Goal: Find specific page/section: Find specific page/section

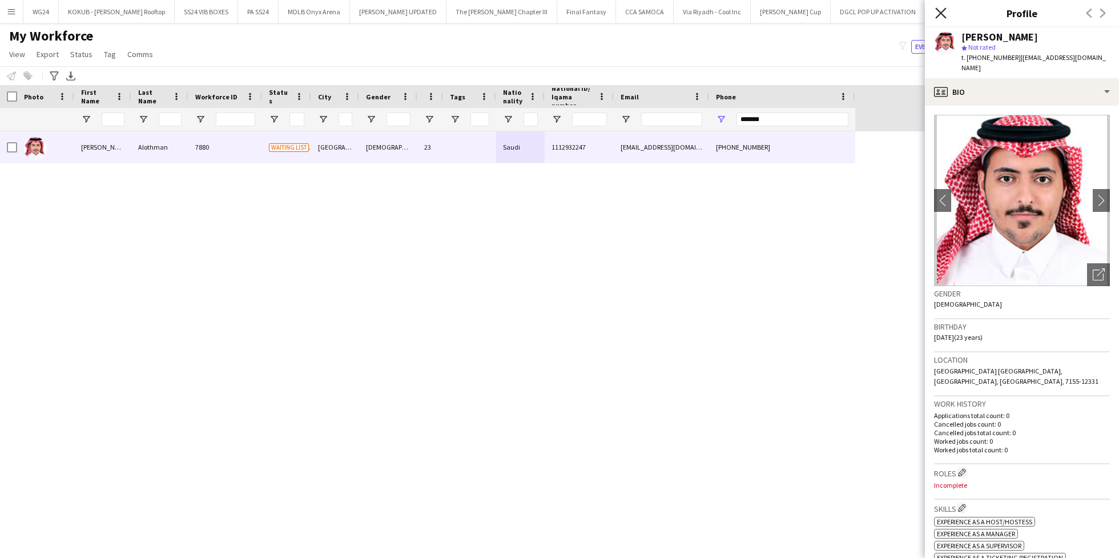
click at [938, 15] on icon at bounding box center [940, 12] width 11 height 11
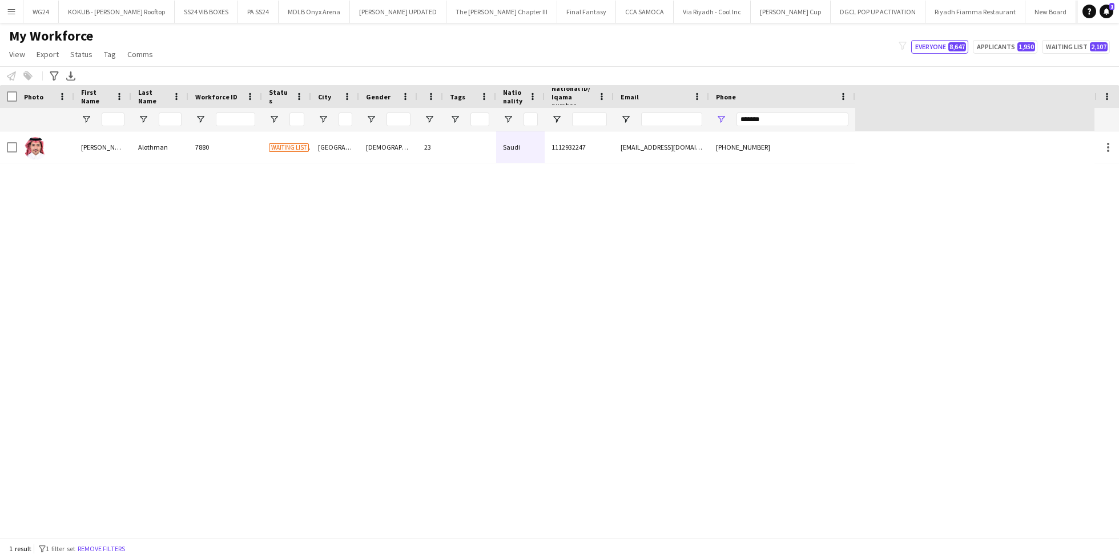
click at [1076, 17] on button "LIV GOLF Close" at bounding box center [1098, 12] width 45 height 22
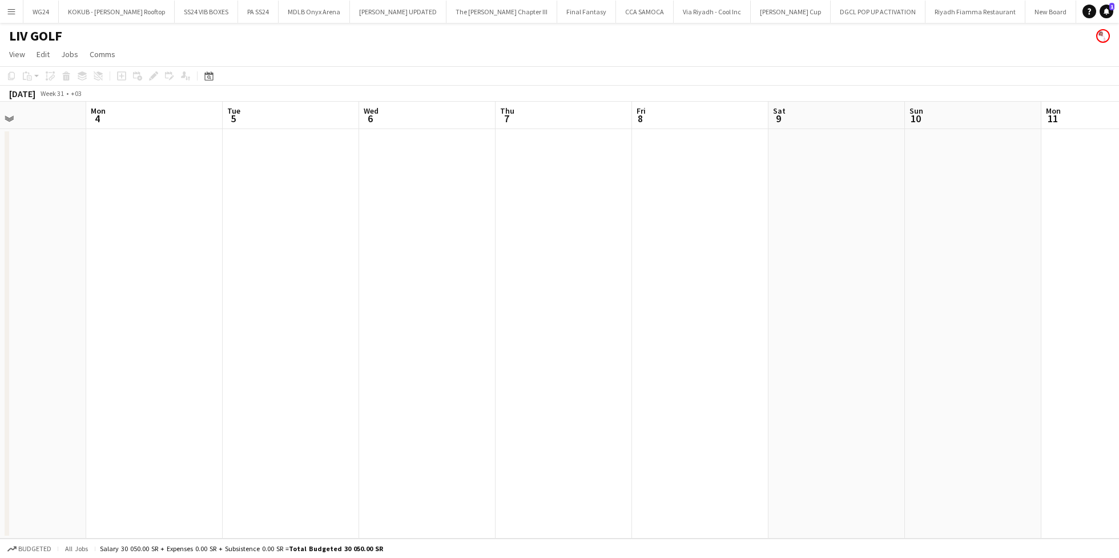
scroll to position [0, 273]
click at [7, 114] on app-icon "Expand/collapse" at bounding box center [9, 117] width 9 height 11
click at [9, 115] on app-icon "Expand/collapse" at bounding box center [8, 118] width 11 height 9
click at [10, 55] on span "View" at bounding box center [17, 54] width 16 height 10
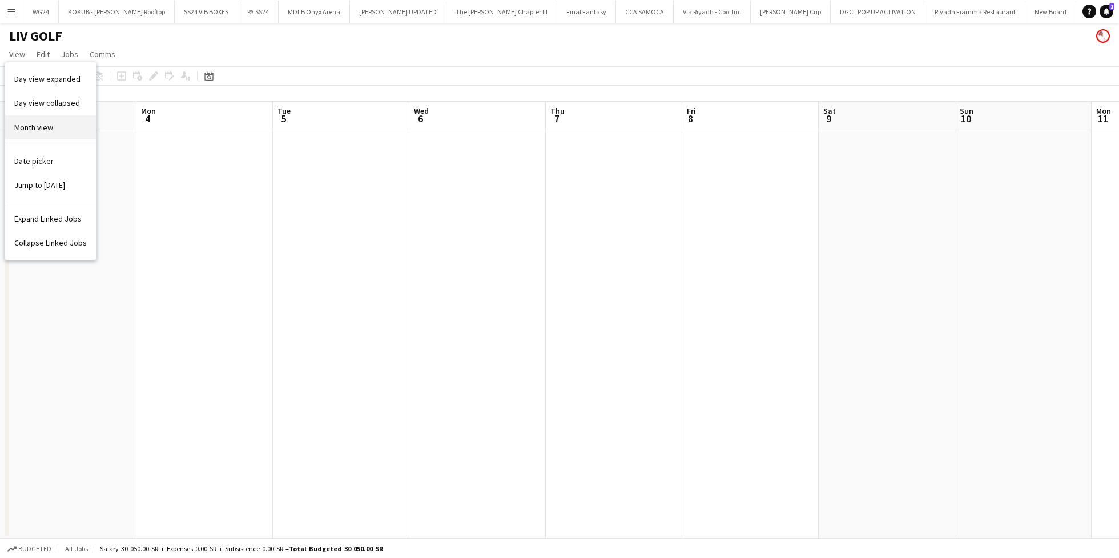
click at [60, 118] on link "Month view" at bounding box center [50, 127] width 91 height 24
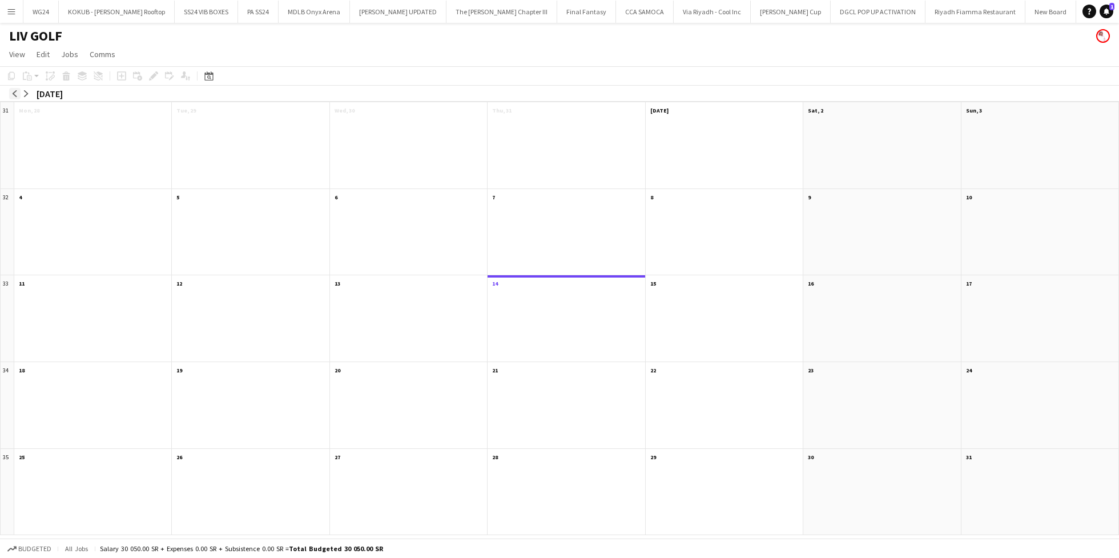
click at [18, 92] on app-icon "arrow-left" at bounding box center [14, 93] width 7 height 7
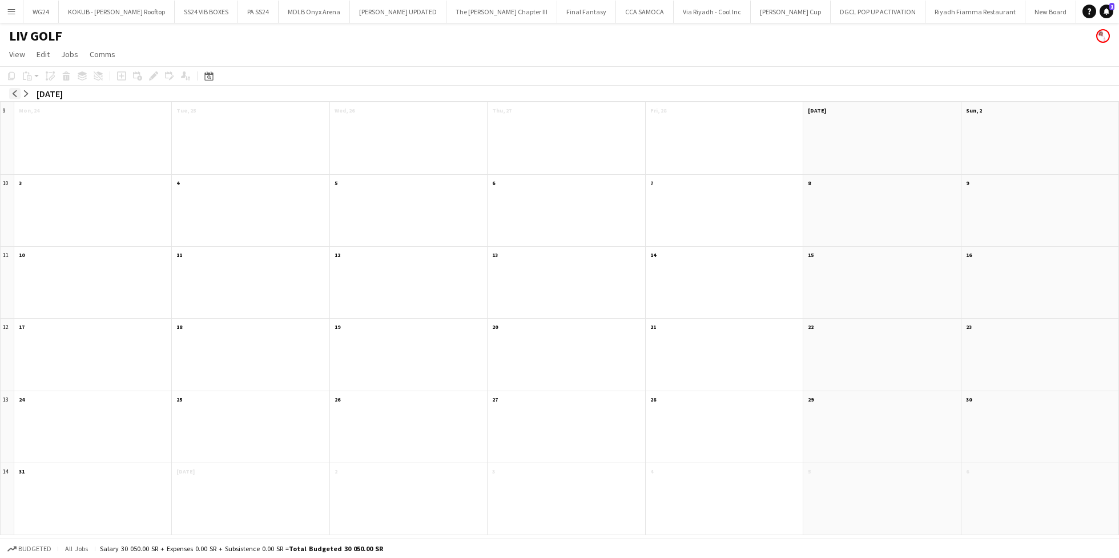
click at [18, 92] on app-icon "arrow-left" at bounding box center [14, 93] width 7 height 7
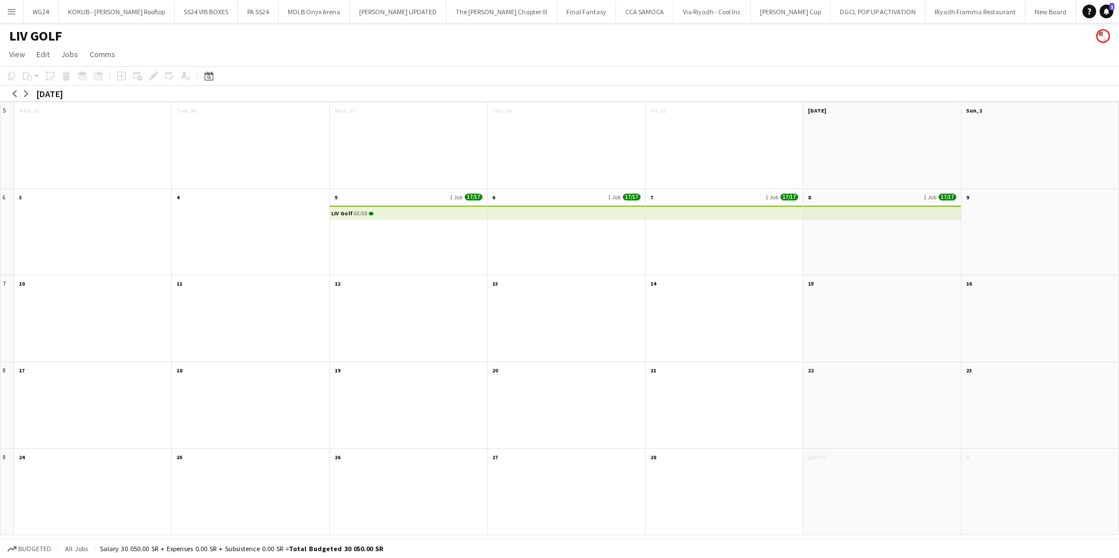
click at [418, 220] on div "LIV Golf 68/68" at bounding box center [408, 239] width 157 height 72
click at [415, 202] on app-month-view-date-header "5 1 Job 17/17" at bounding box center [408, 196] width 157 height 14
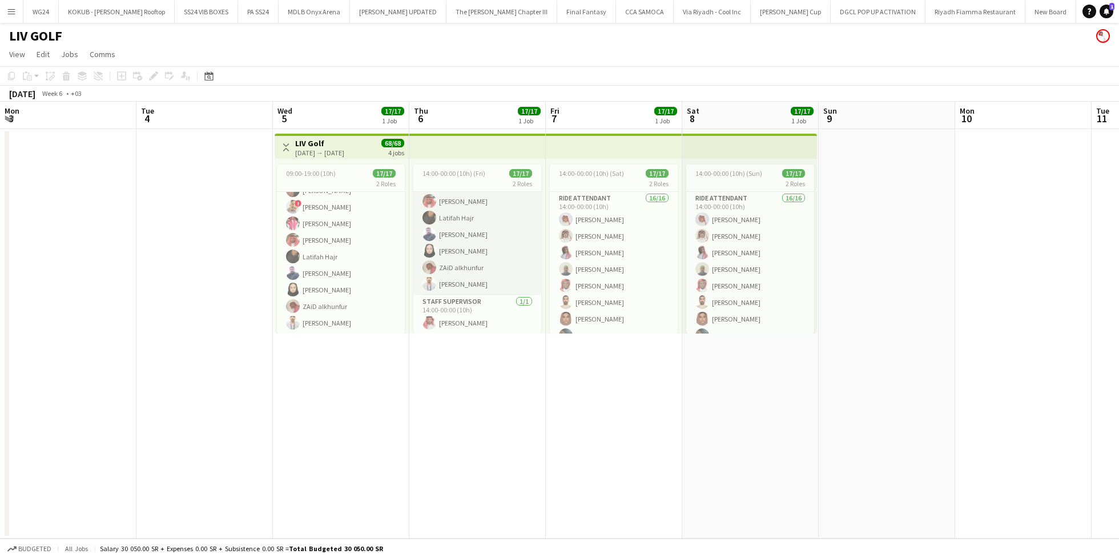
scroll to position [0, 0]
